Goal: Book appointment/travel/reservation

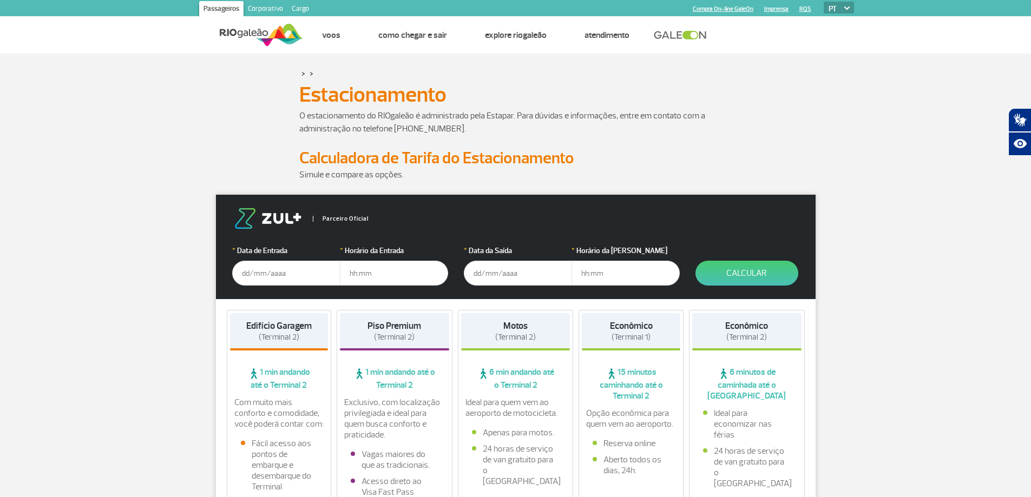
click at [264, 273] on input "text" at bounding box center [286, 273] width 108 height 25
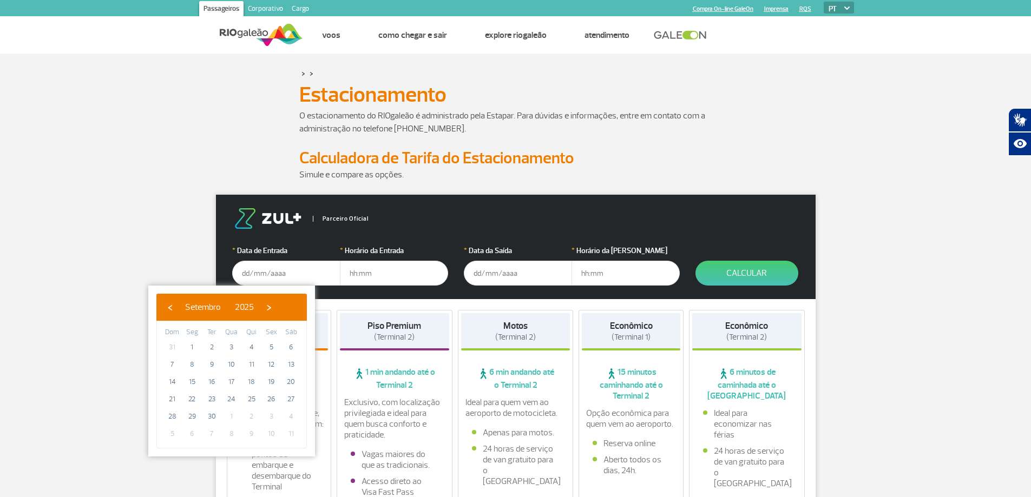
click at [291, 416] on span "4" at bounding box center [290, 416] width 17 height 17
click at [277, 299] on span "›" at bounding box center [269, 307] width 16 height 16
click at [289, 345] on span "4" at bounding box center [290, 347] width 17 height 17
type input "[DATE]"
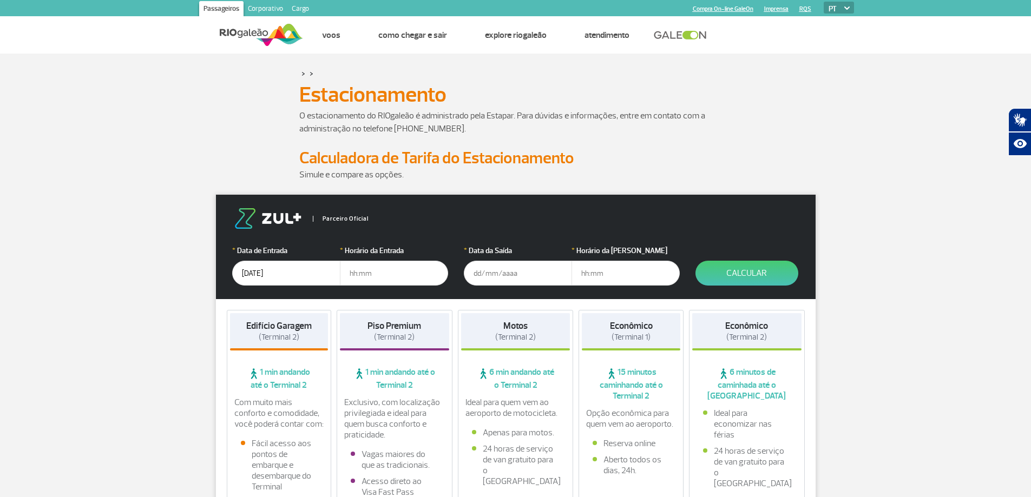
click at [371, 277] on input "text" at bounding box center [394, 273] width 108 height 25
type input "15:00"
click at [526, 272] on input "text" at bounding box center [518, 273] width 108 height 25
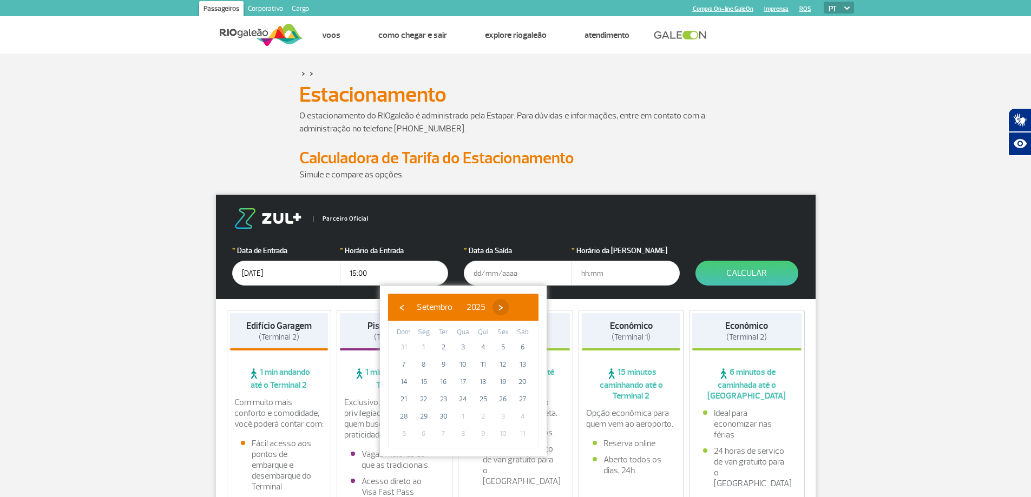
click at [509, 307] on span "›" at bounding box center [500, 307] width 16 height 16
click at [502, 311] on span "›" at bounding box center [494, 307] width 16 height 16
click at [403, 306] on span "‹" at bounding box center [401, 307] width 16 height 16
click at [442, 380] on span "14" at bounding box center [443, 381] width 17 height 17
type input "[DATE]"
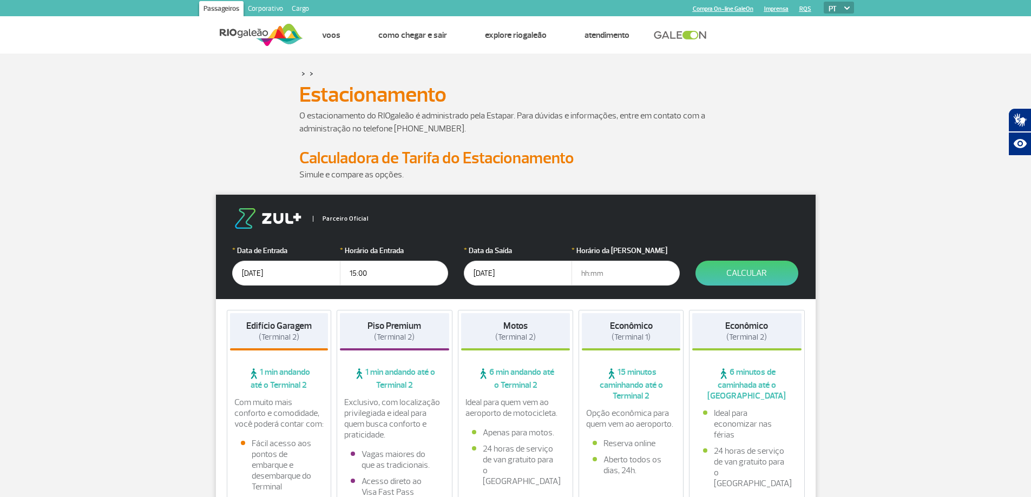
click at [580, 271] on input "text" at bounding box center [625, 273] width 108 height 25
drag, startPoint x: 602, startPoint y: 275, endPoint x: 567, endPoint y: 274, distance: 35.8
click at [567, 274] on div "* Data da Saída [DATE] * Horário da Saída 14:00" at bounding box center [571, 265] width 215 height 41
type input "15:00"
click at [751, 271] on button "Calcular" at bounding box center [746, 273] width 103 height 25
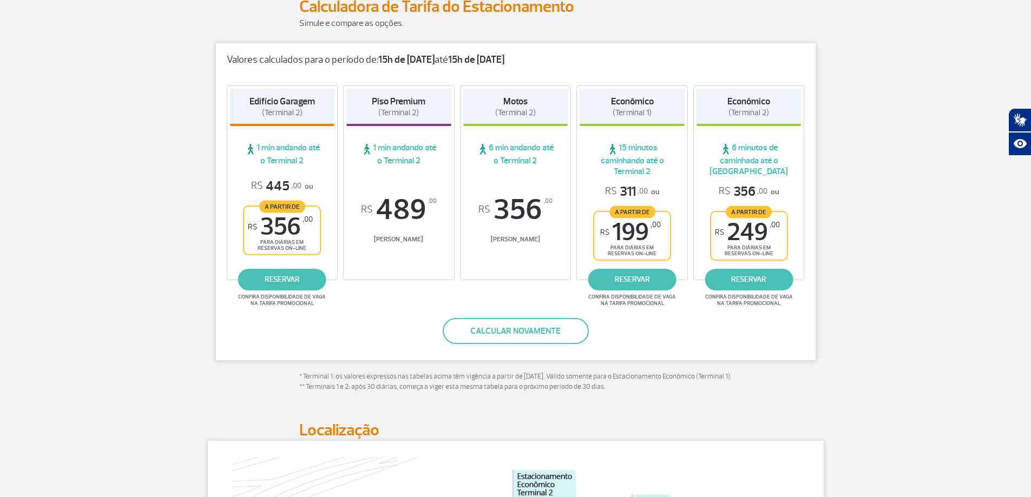
scroll to position [54, 0]
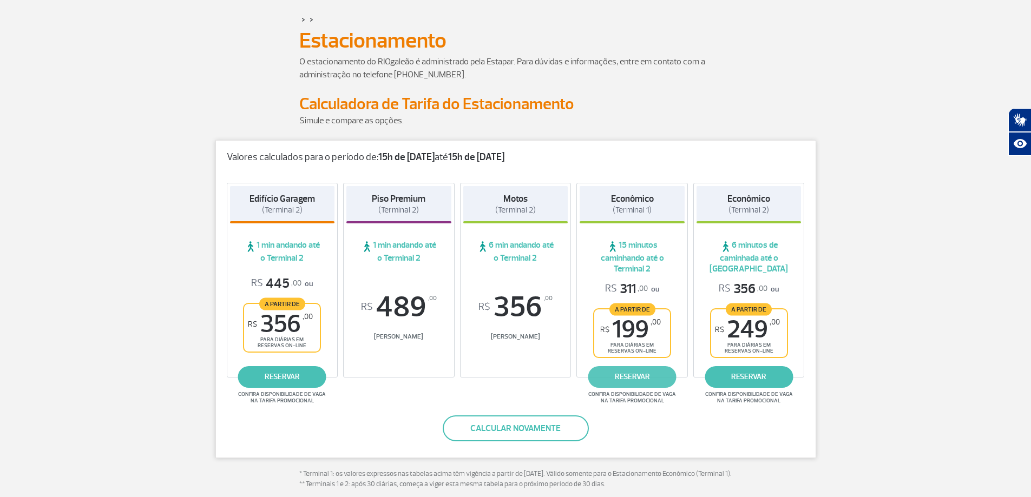
click at [628, 370] on link "reservar" at bounding box center [632, 377] width 88 height 22
